Goal: Information Seeking & Learning: Check status

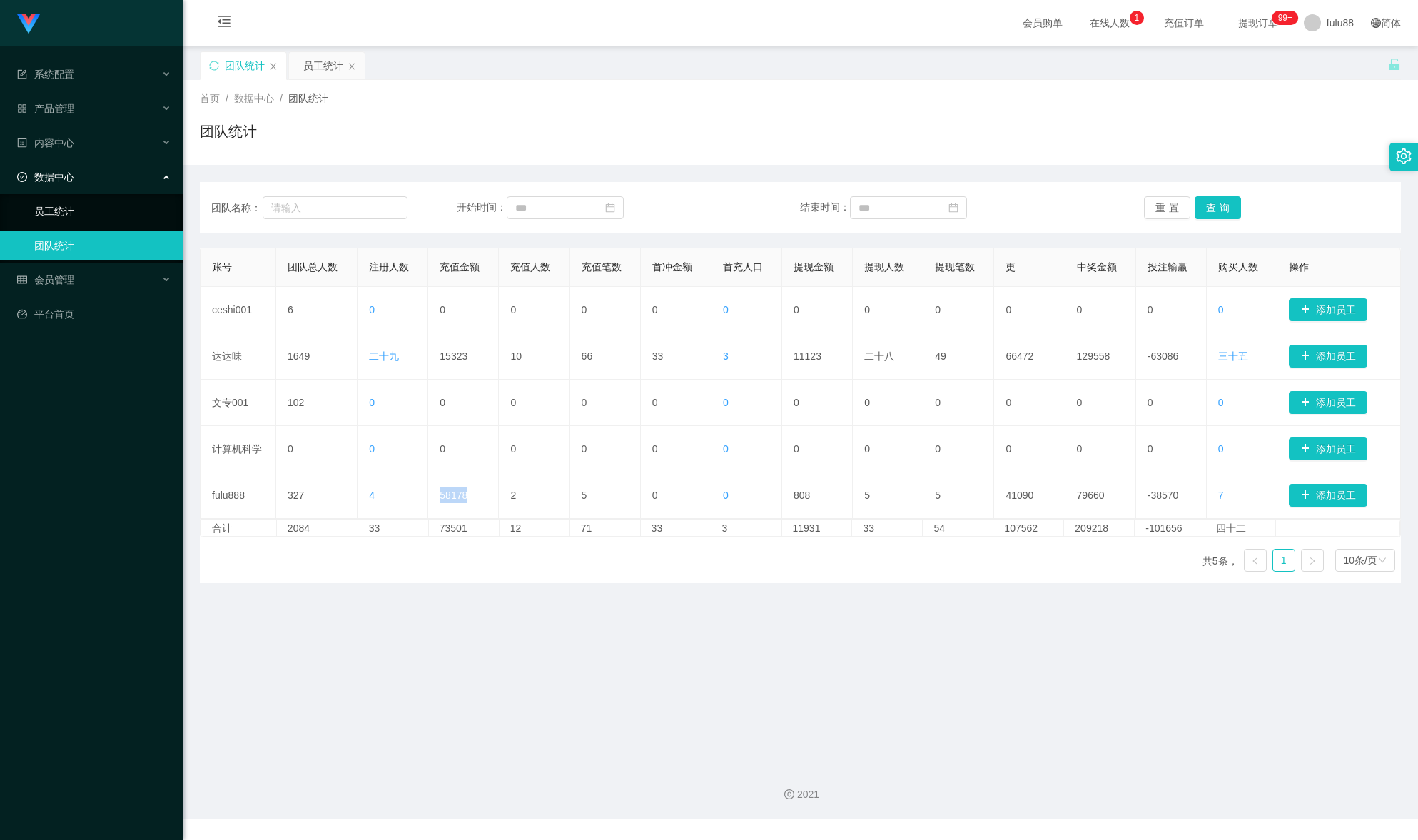
click at [87, 214] on link "员工统计" at bounding box center [102, 211] width 137 height 28
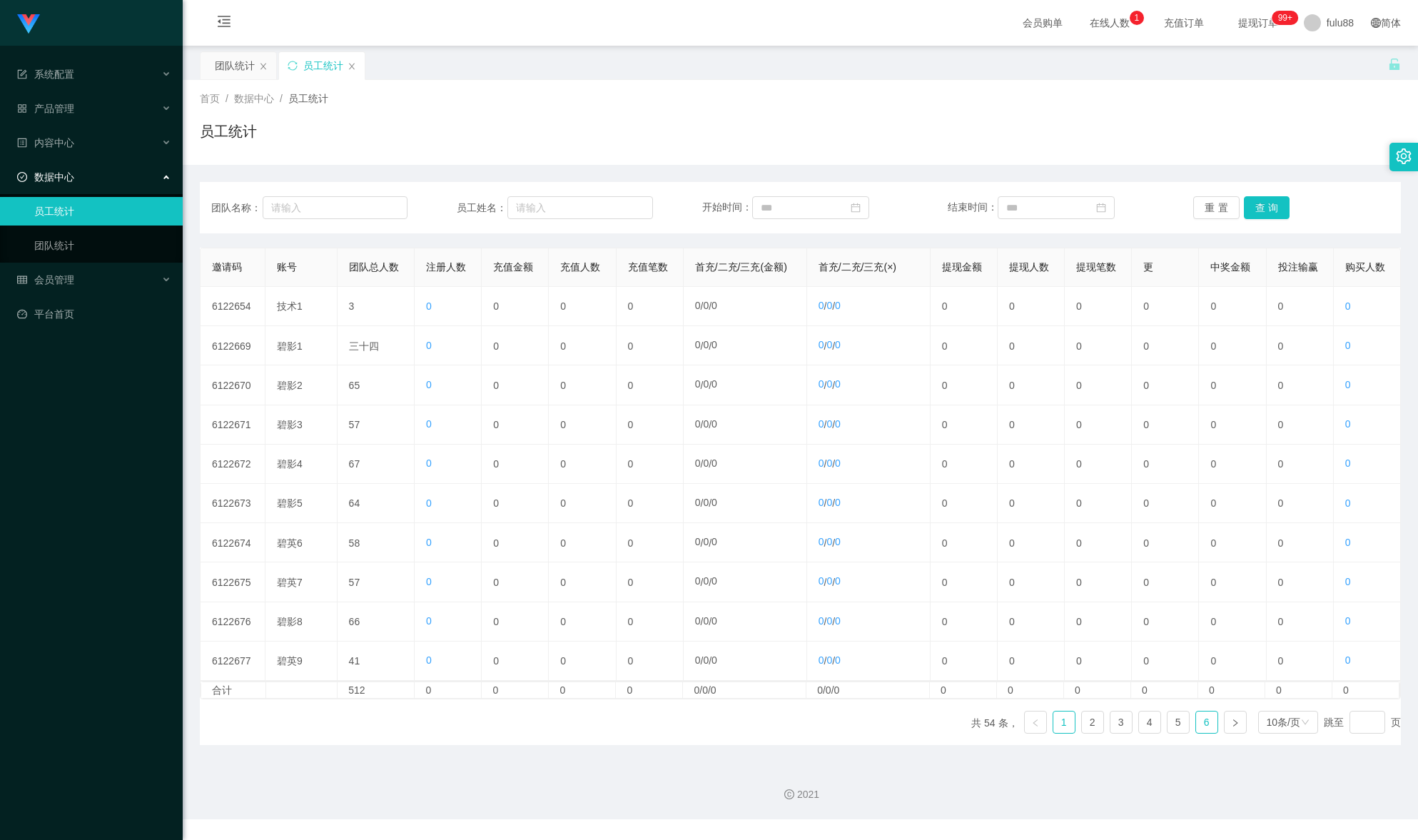
click at [1198, 732] on link "6" at bounding box center [1206, 722] width 21 height 21
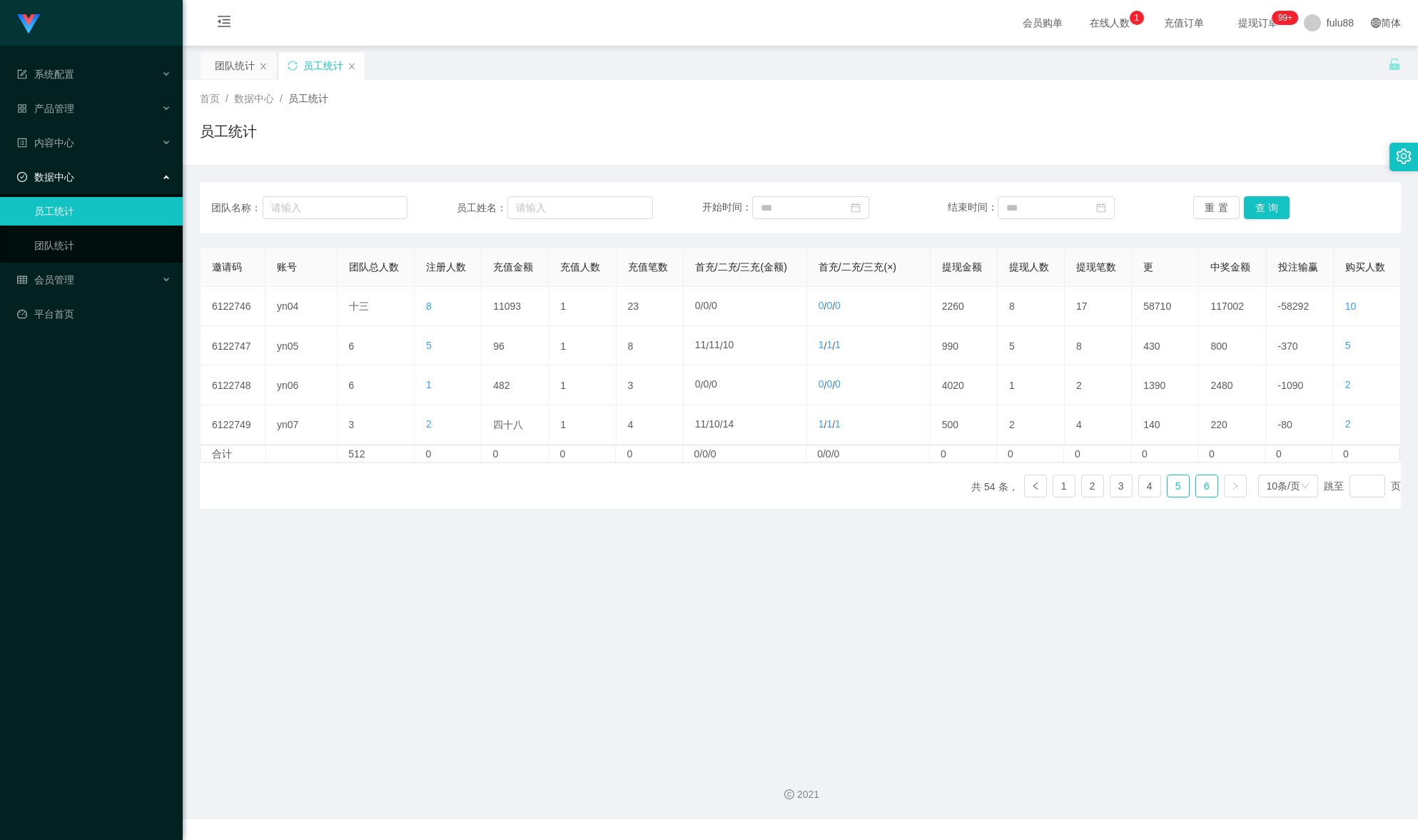
click at [1167, 493] on link "5" at bounding box center [1177, 485] width 21 height 21
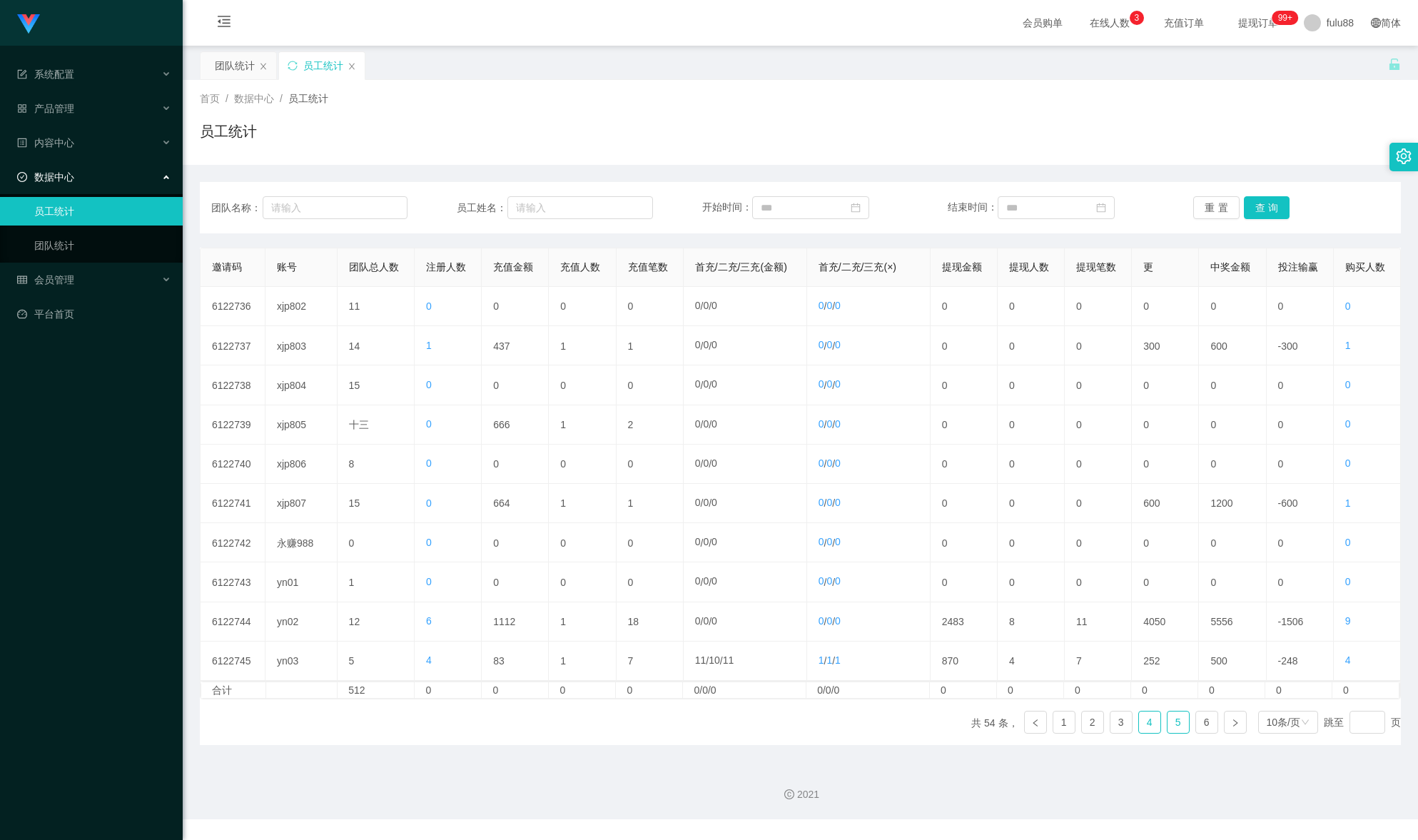
click at [1150, 732] on link "4" at bounding box center [1149, 722] width 21 height 21
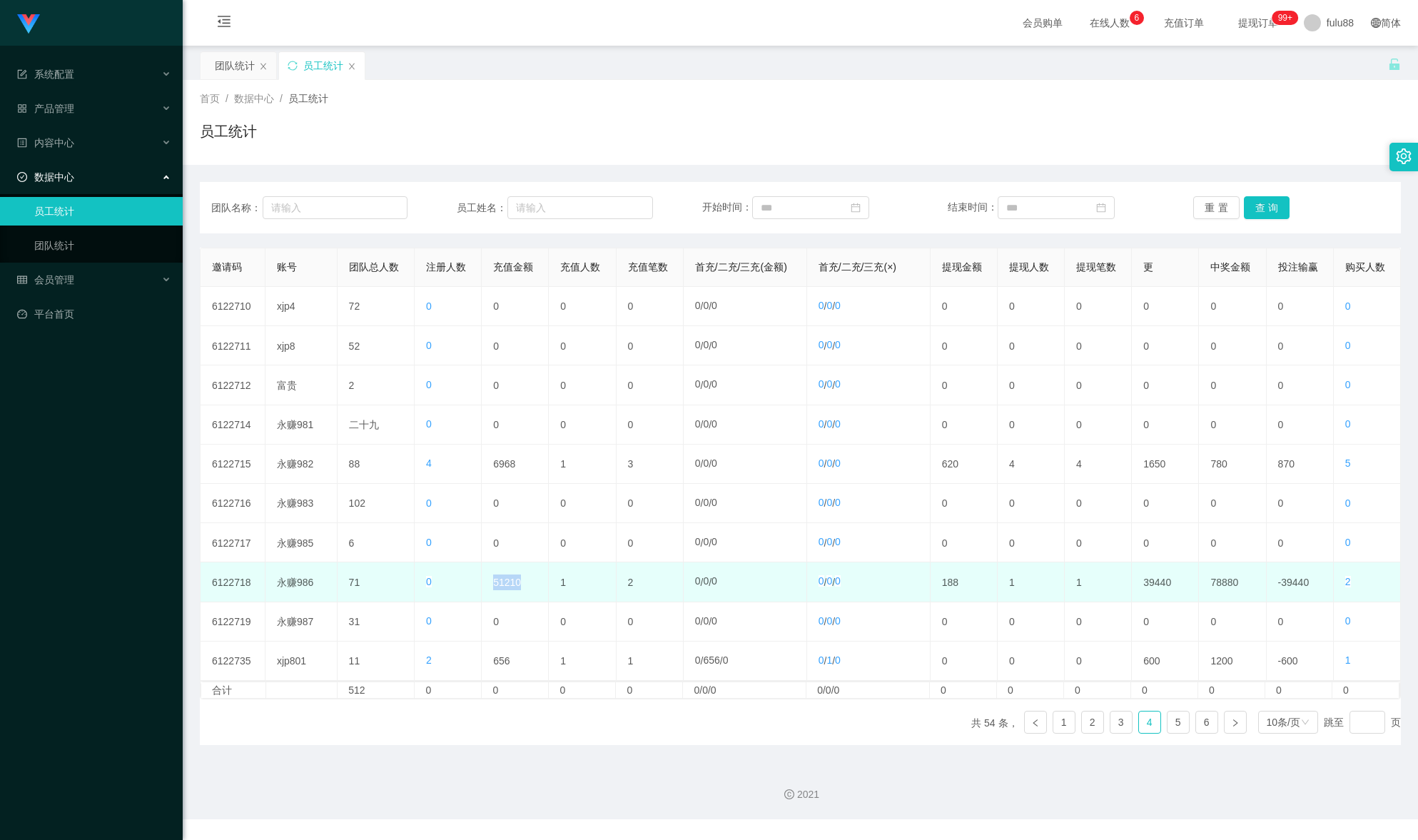
drag, startPoint x: 524, startPoint y: 589, endPoint x: 486, endPoint y: 592, distance: 38.1
click at [486, 592] on td "51210" at bounding box center [515, 582] width 67 height 39
copy font "51210"
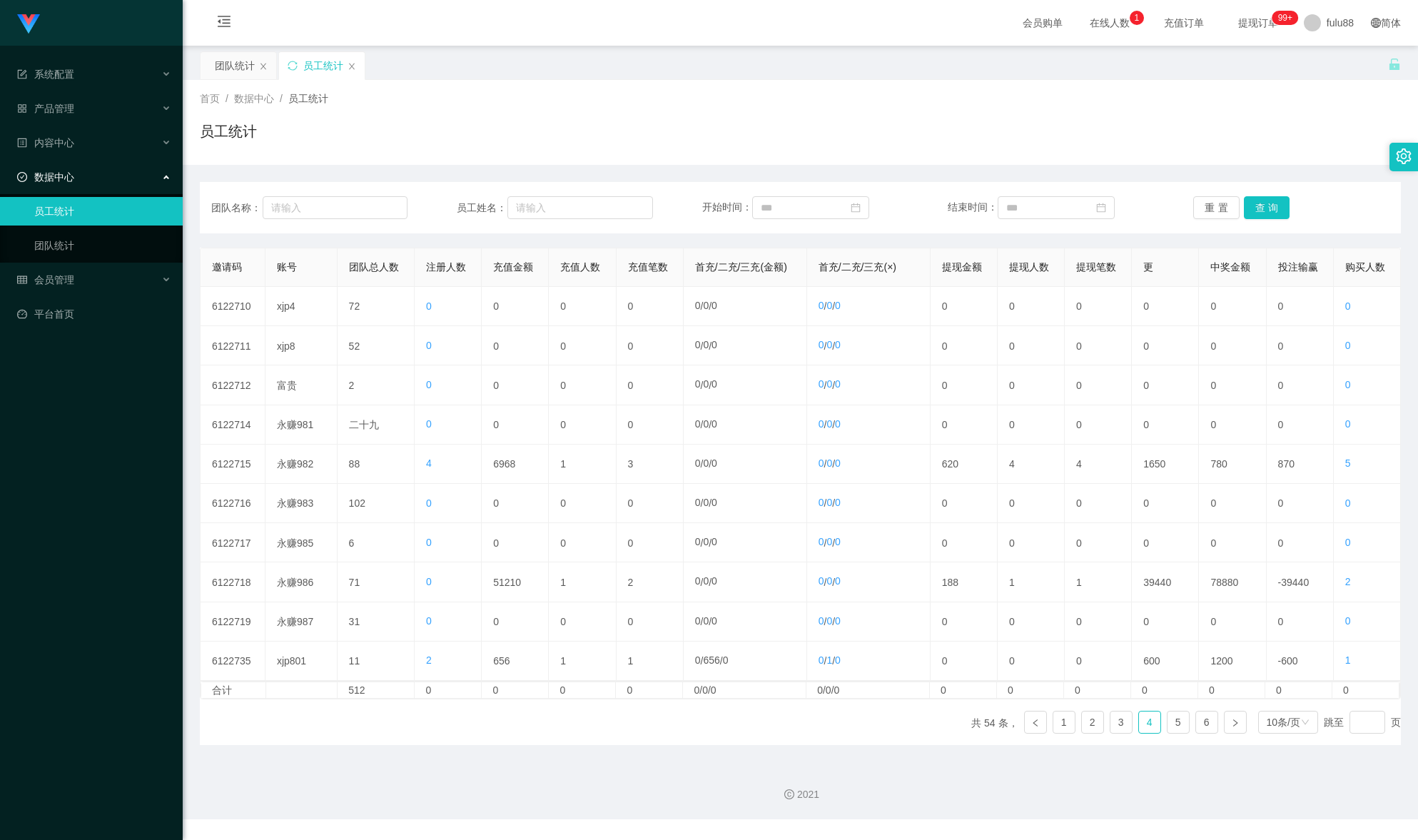
drag, startPoint x: 586, startPoint y: 415, endPoint x: -344, endPoint y: 296, distance: 937.6
click at [0, 296] on html "Shopee工作台代理端 系统配置 产品管理 内容中心 数据中心 员工统计 团队统计 会员管理 平台首页 保存配置 重置配置 整体风格设置 主题色 导航设置 …" at bounding box center [709, 420] width 1418 height 840
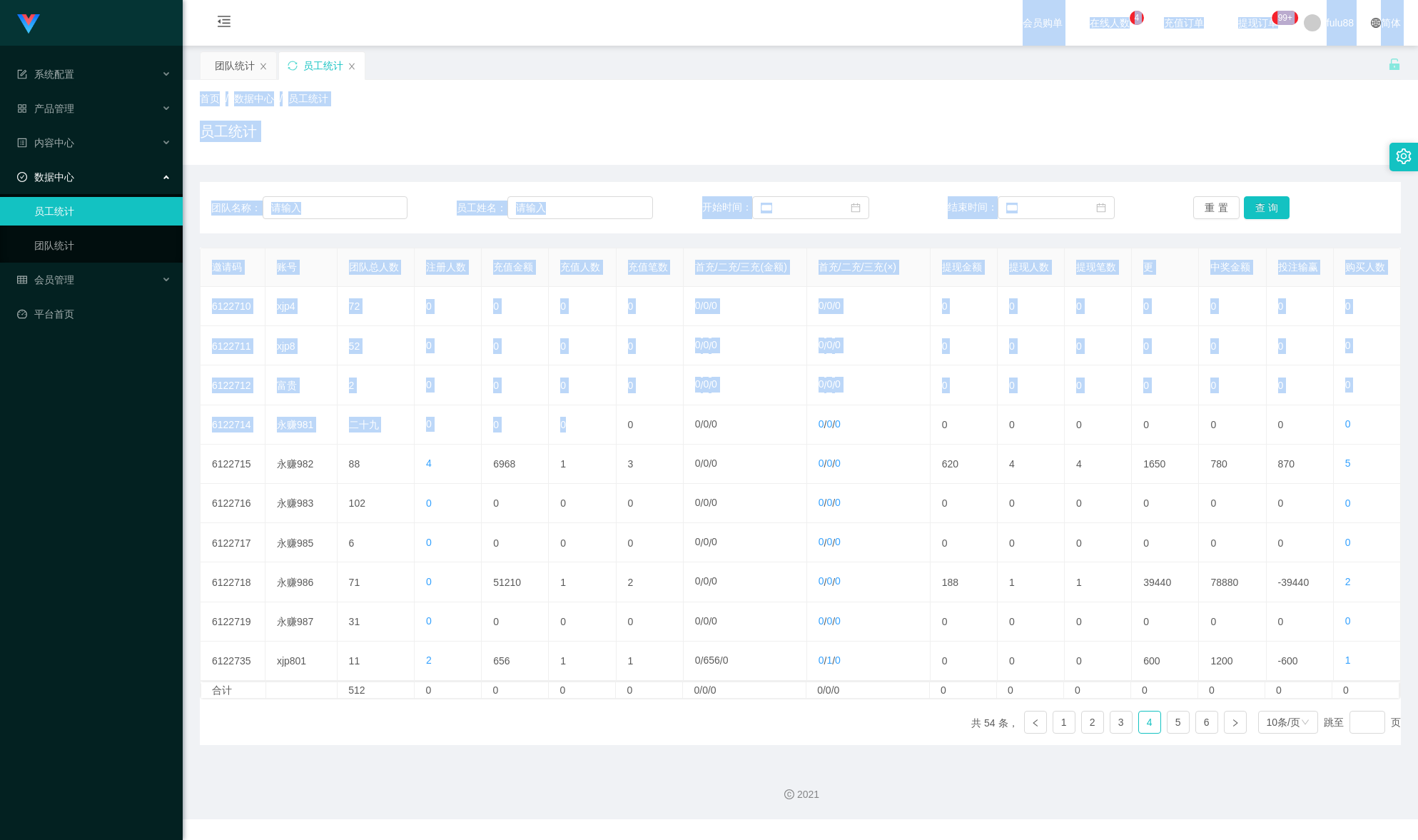
click at [650, 178] on div "团队名称： 员工姓名： 开始时间： 结束时间： 重置 查询 邀请码 账号 团队总人数 注册人数 充值金额 充值人数 充值笔数 首充/二充/三充(金额) 首充/…" at bounding box center [800, 455] width 1201 height 580
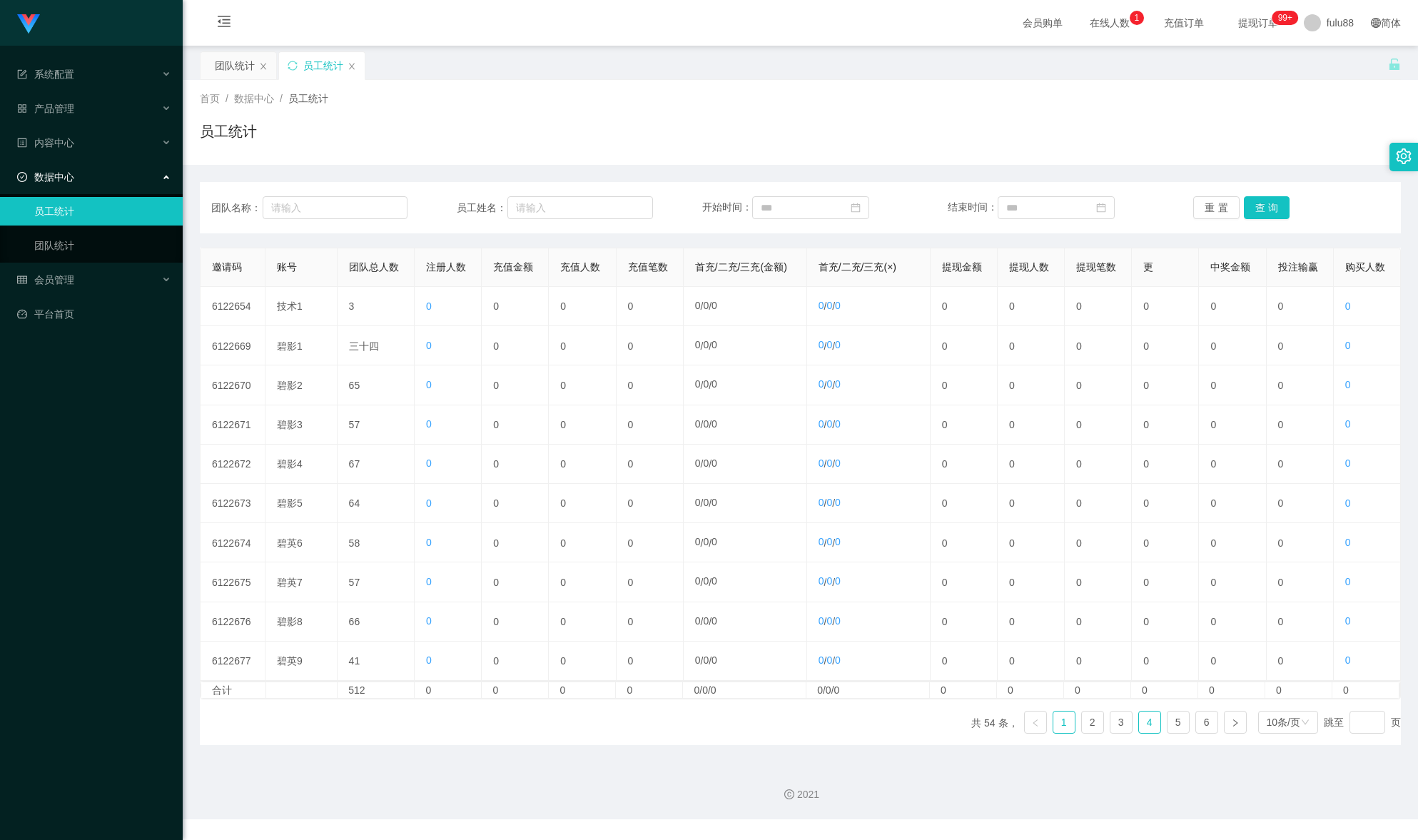
click at [1147, 727] on font "4" at bounding box center [1150, 722] width 6 height 12
